Goal: Check status: Check status

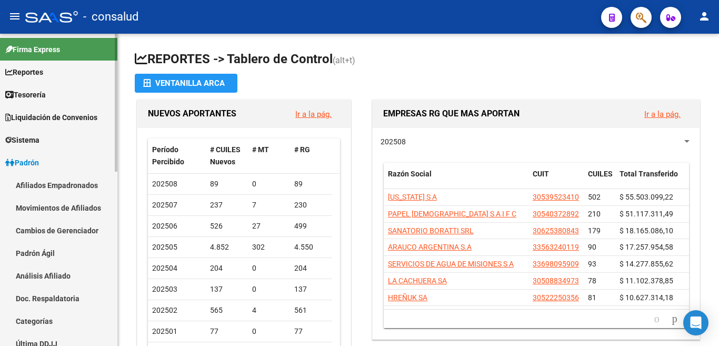
scroll to position [158, 0]
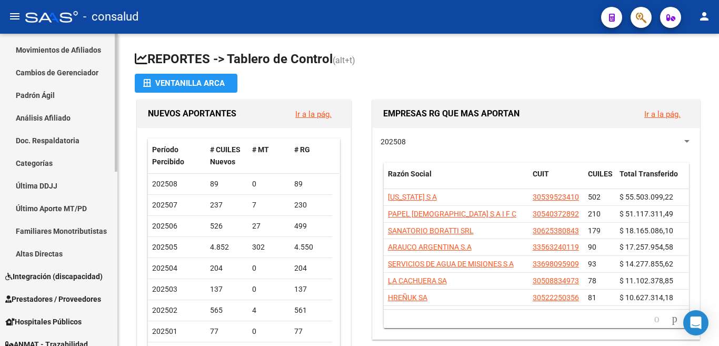
click at [39, 117] on link "Análisis Afiliado" at bounding box center [58, 117] width 117 height 23
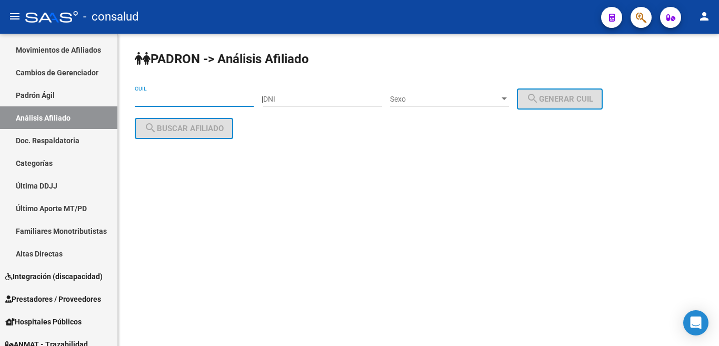
click at [146, 101] on input "CUIL" at bounding box center [194, 99] width 119 height 9
drag, startPoint x: 283, startPoint y: 92, endPoint x: 289, endPoint y: 96, distance: 7.5
click at [285, 92] on div "DNI" at bounding box center [322, 95] width 119 height 21
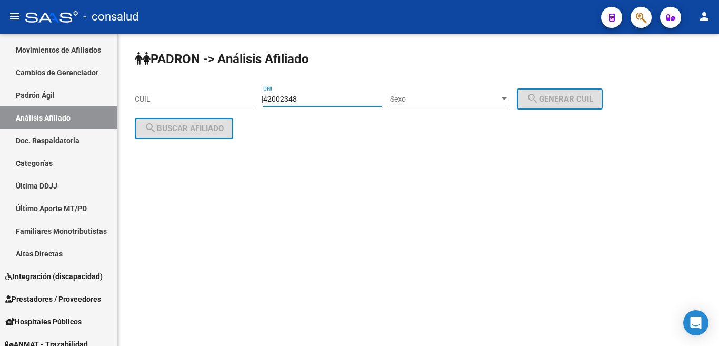
type input "42002348"
click at [196, 126] on span "search Buscar afiliado" at bounding box center [183, 128] width 79 height 9
drag, startPoint x: 311, startPoint y: 96, endPoint x: 268, endPoint y: 98, distance: 42.7
click at [268, 98] on div "| 42002348 DNI Sexo Sexo search Generar CUIL" at bounding box center [435, 99] width 349 height 8
click at [165, 100] on input "CUIL" at bounding box center [194, 99] width 119 height 9
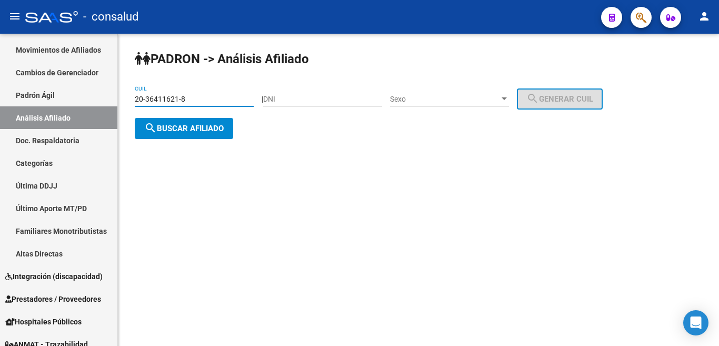
type input "20-36411621-8"
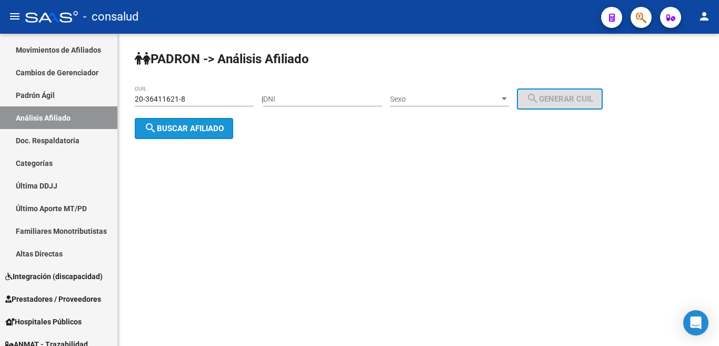
click at [204, 125] on span "search Buscar afiliado" at bounding box center [183, 128] width 79 height 9
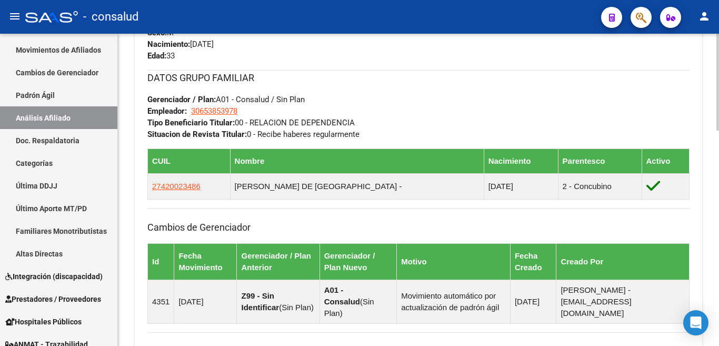
scroll to position [579, 0]
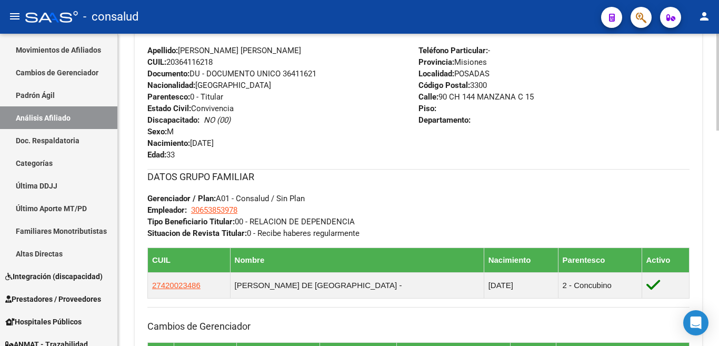
scroll to position [428, 0]
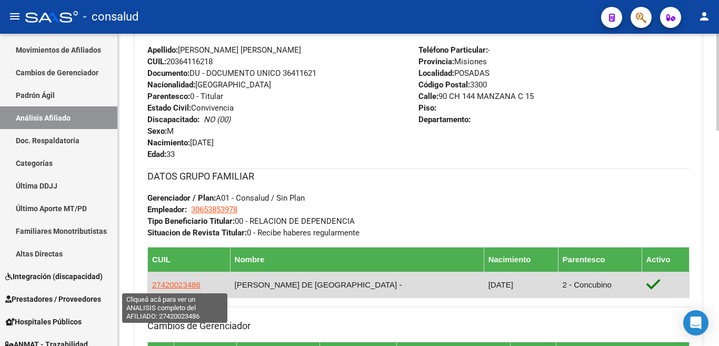
click at [190, 284] on span "27420023486" at bounding box center [176, 284] width 48 height 9
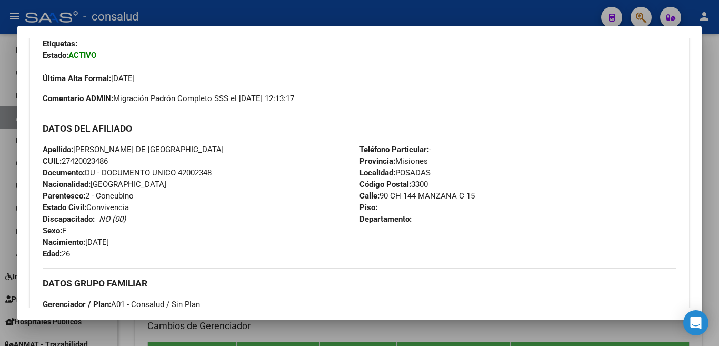
scroll to position [316, 0]
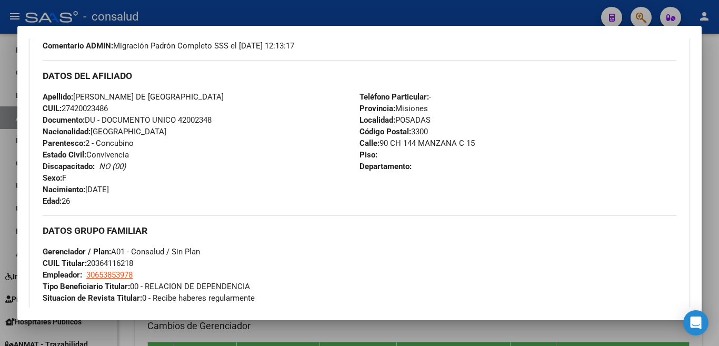
click at [682, 55] on mat-dialog-content "Análisis Afiliado - CUIL: 27420023486 DATOS PADRÓN ÁGIL: [PERSON_NAME] DE [GEOG…" at bounding box center [359, 172] width 684 height 268
